Goal: Task Accomplishment & Management: Use online tool/utility

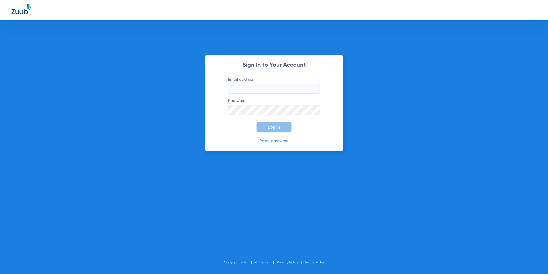
type input "[EMAIL_ADDRESS][DOMAIN_NAME]"
click at [275, 127] on span "Log In" at bounding box center [274, 127] width 12 height 5
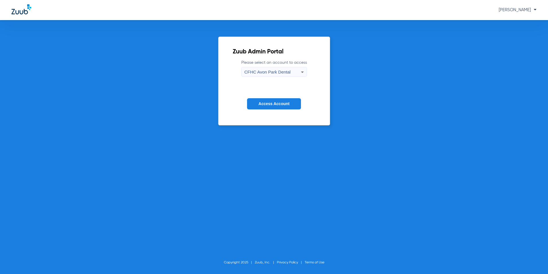
click at [293, 70] on div "CFHC Avon Park Dental" at bounding box center [273, 72] width 57 height 10
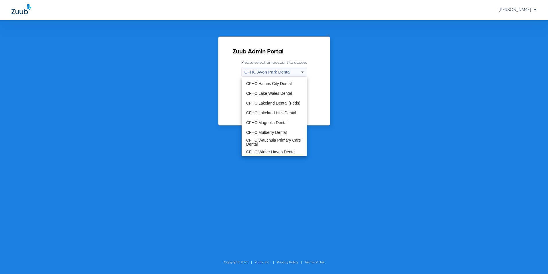
scroll to position [38, 0]
click at [273, 122] on span "CFHC Magnolia Dental" at bounding box center [266, 122] width 41 height 4
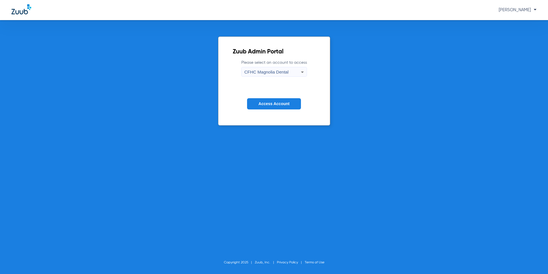
click at [288, 106] on button "Access Account" at bounding box center [274, 103] width 54 height 11
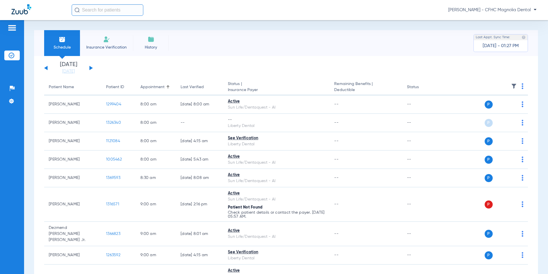
click at [91, 67] on button at bounding box center [91, 68] width 3 height 4
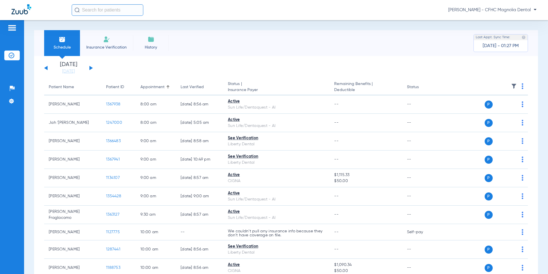
click at [91, 67] on button at bounding box center [91, 68] width 3 height 4
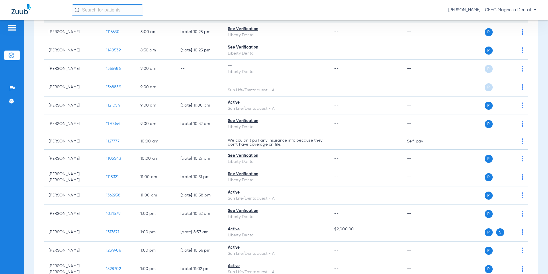
scroll to position [143, 0]
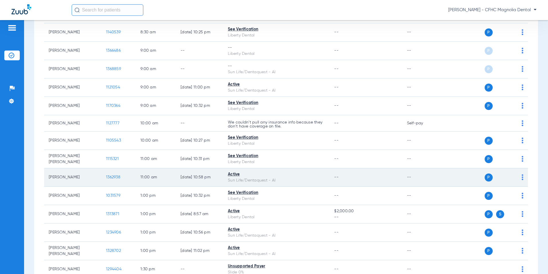
click at [118, 177] on span "1362938" at bounding box center [113, 177] width 14 height 4
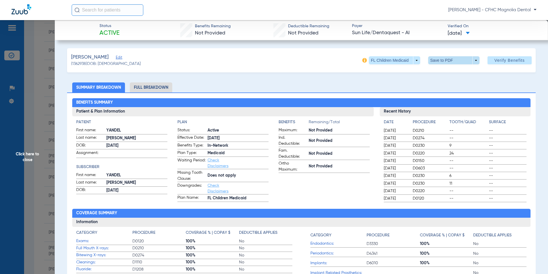
click at [448, 59] on span at bounding box center [454, 60] width 14 height 14
click at [448, 73] on span "Save to PDF" at bounding box center [452, 72] width 23 height 4
click at [44, 133] on span "Click here to close" at bounding box center [27, 157] width 55 height 274
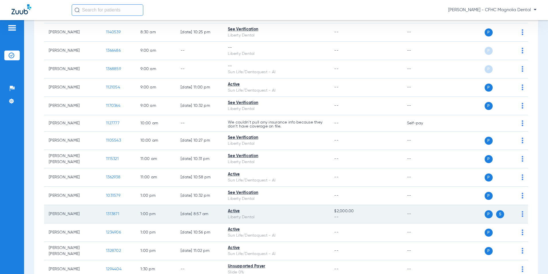
click at [497, 214] on span "S" at bounding box center [501, 214] width 8 height 8
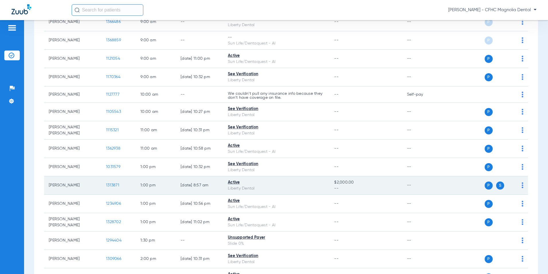
click at [112, 184] on span "1313871" at bounding box center [112, 185] width 13 height 4
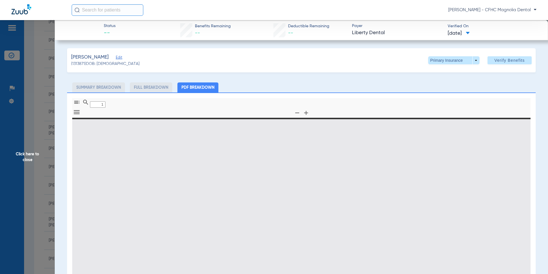
type input "0"
select select "page-width"
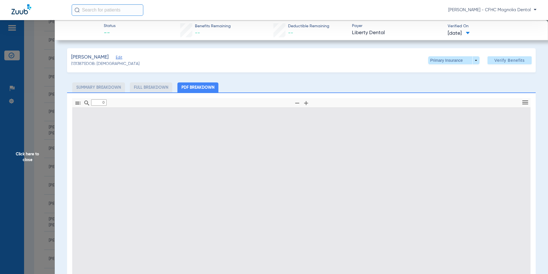
type input "1"
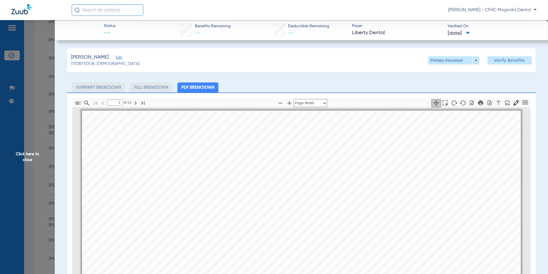
scroll to position [3, 0]
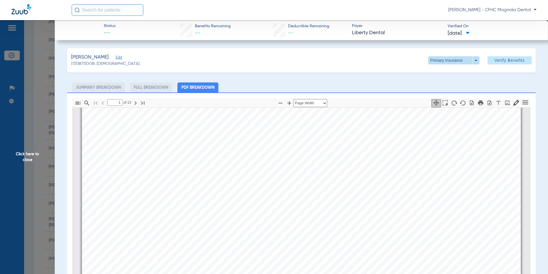
click at [471, 62] on span at bounding box center [454, 60] width 51 height 8
click at [457, 83] on span "Secondary Insurance" at bounding box center [448, 83] width 38 height 4
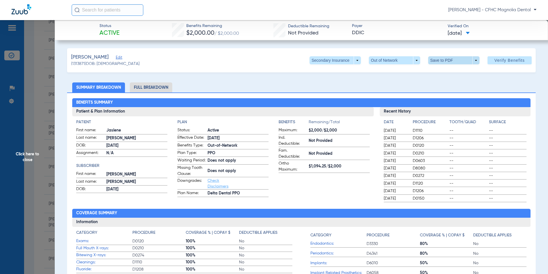
click at [441, 62] on span at bounding box center [454, 60] width 51 height 8
click at [443, 74] on button "insert_drive_file Save to PDF" at bounding box center [446, 71] width 43 height 11
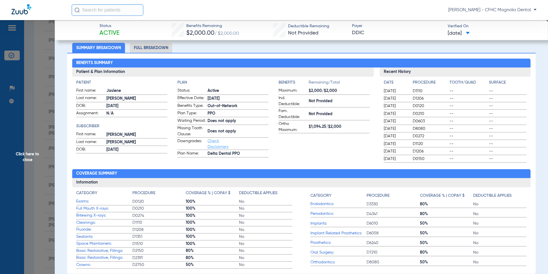
scroll to position [57, 0]
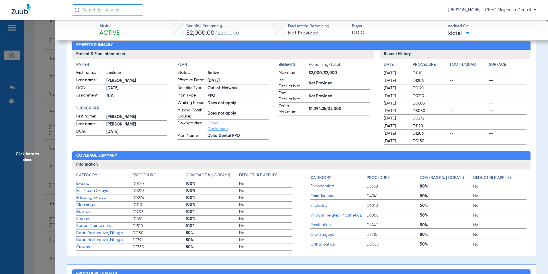
click at [308, 130] on app-benefits-information "Benefits Remaining/Total Maximum: $2,000/$2,000 Ind. Deductible: Not Provided F…" at bounding box center [324, 101] width 91 height 78
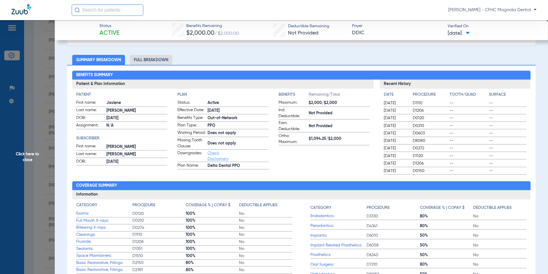
scroll to position [0, 0]
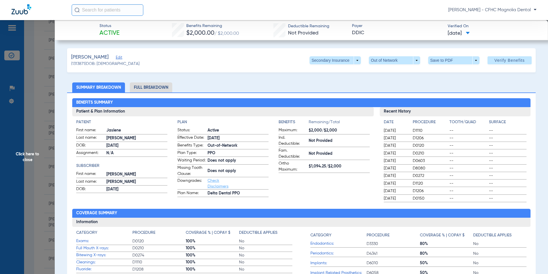
click at [157, 86] on li "Full Breakdown" at bounding box center [151, 87] width 42 height 10
